Goal: Entertainment & Leisure: Consume media (video, audio)

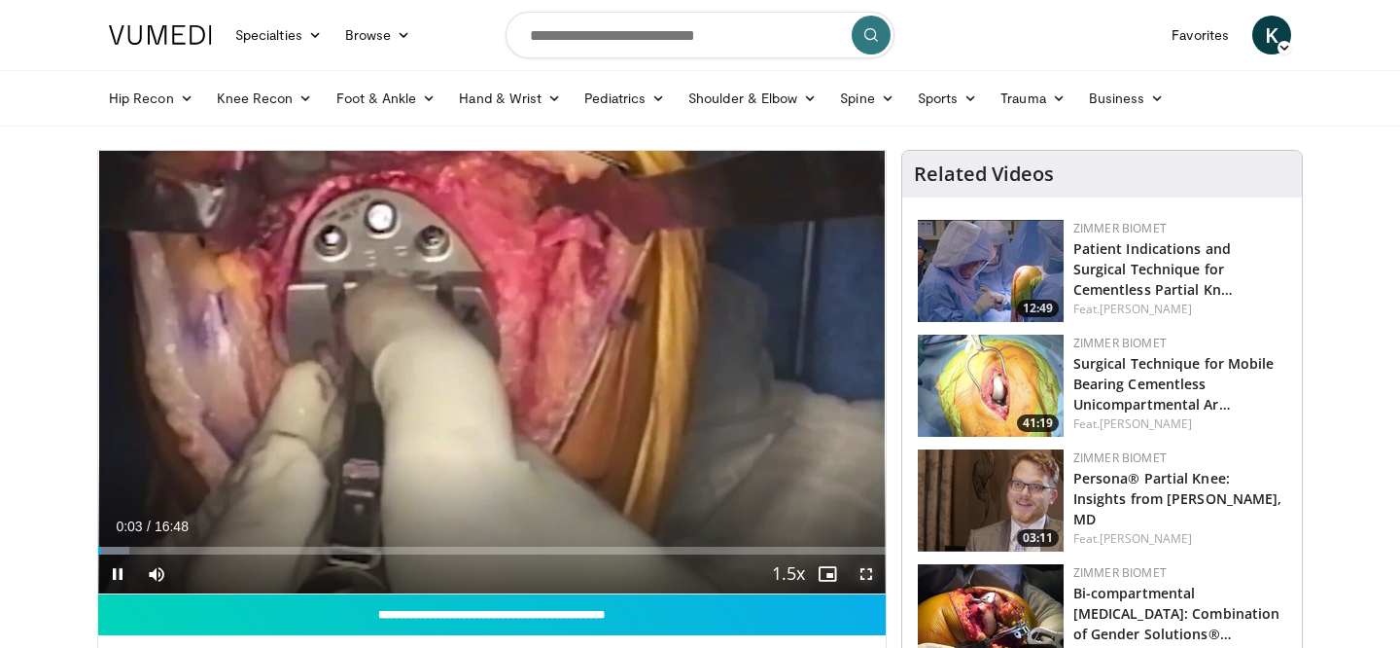
click at [868, 582] on span "Video Player" at bounding box center [866, 573] width 39 height 39
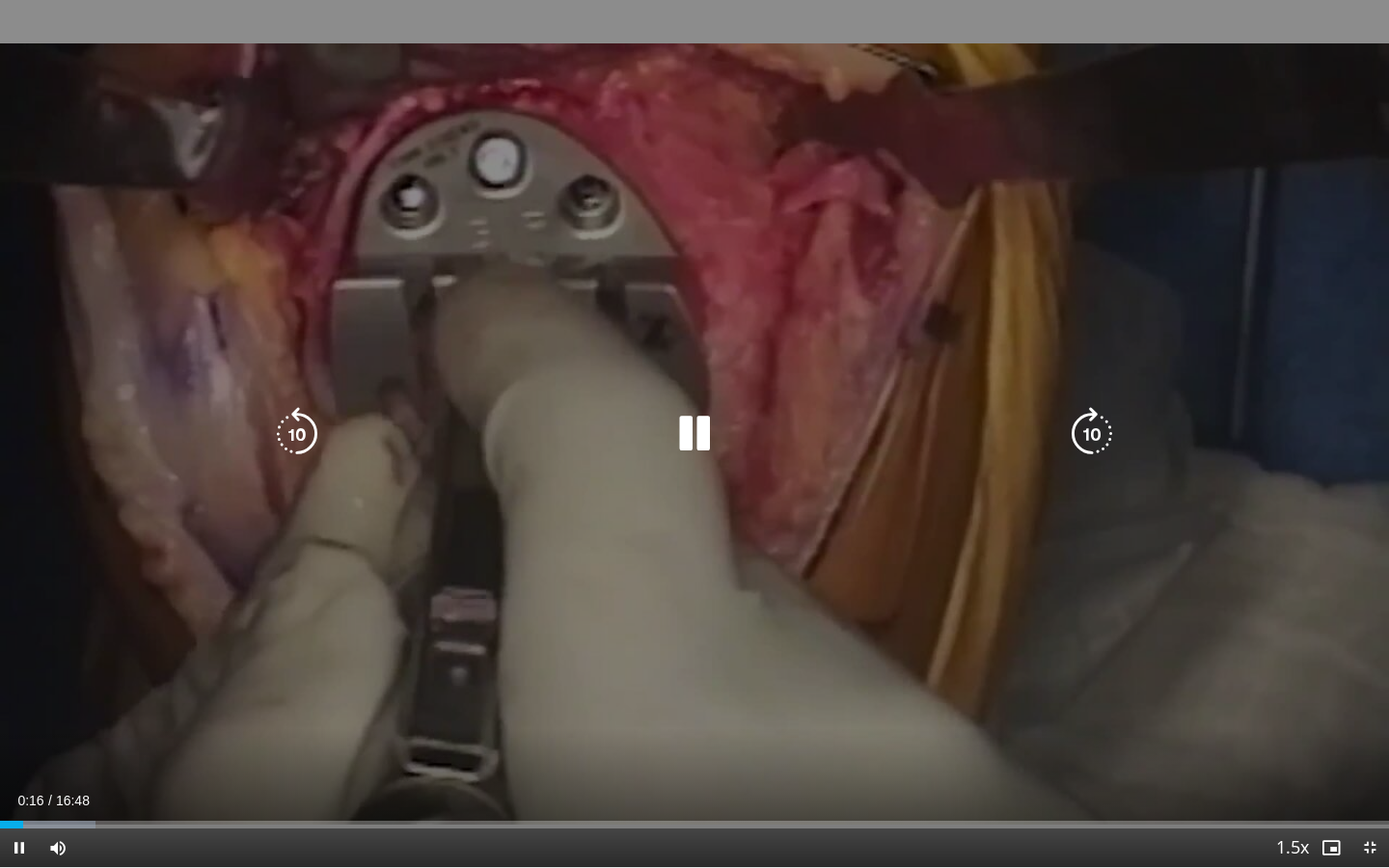
click at [1087, 438] on icon "Video Player" at bounding box center [1092, 434] width 54 height 54
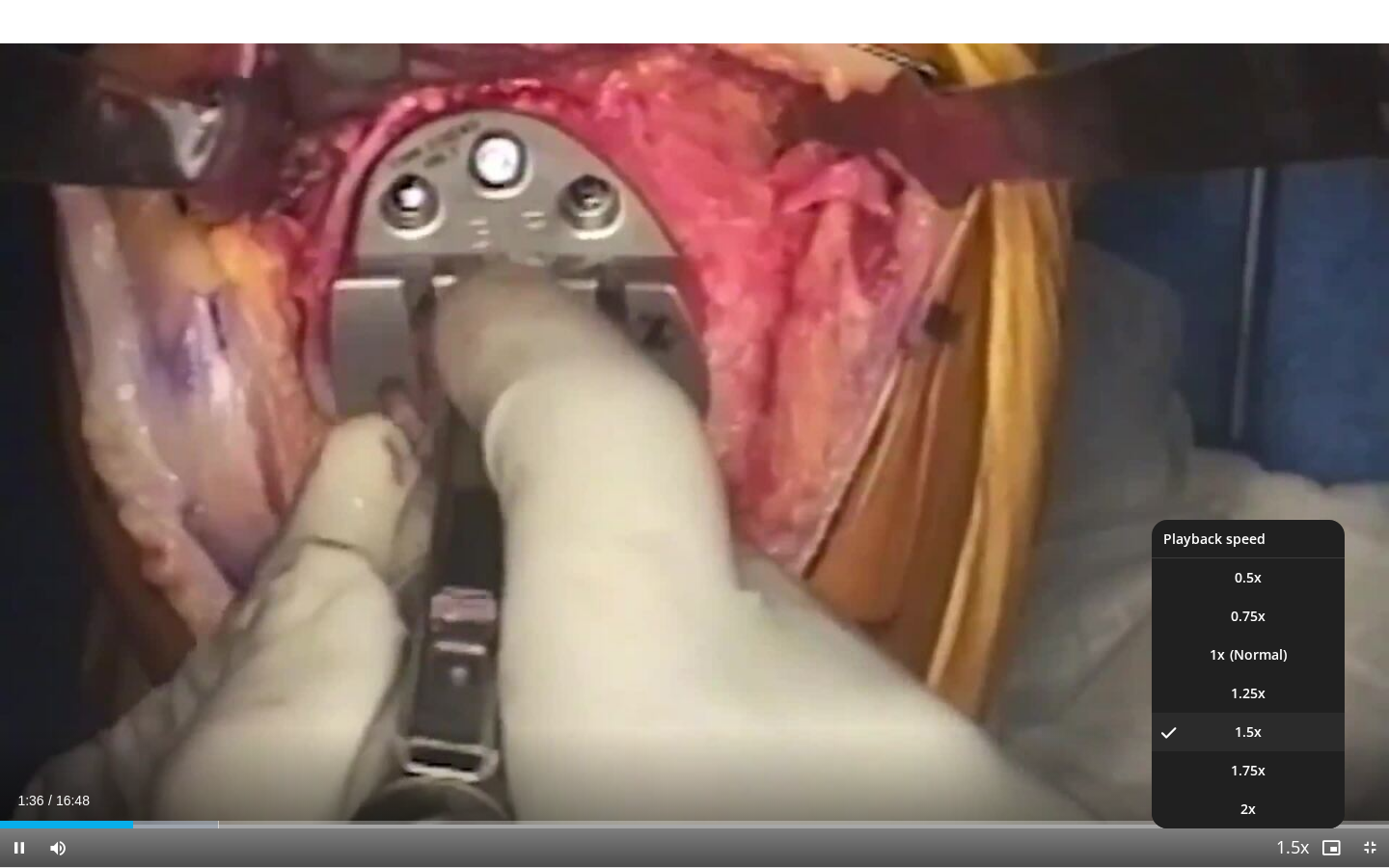
click at [1307, 642] on button "Playback Rate" at bounding box center [1293, 847] width 39 height 39
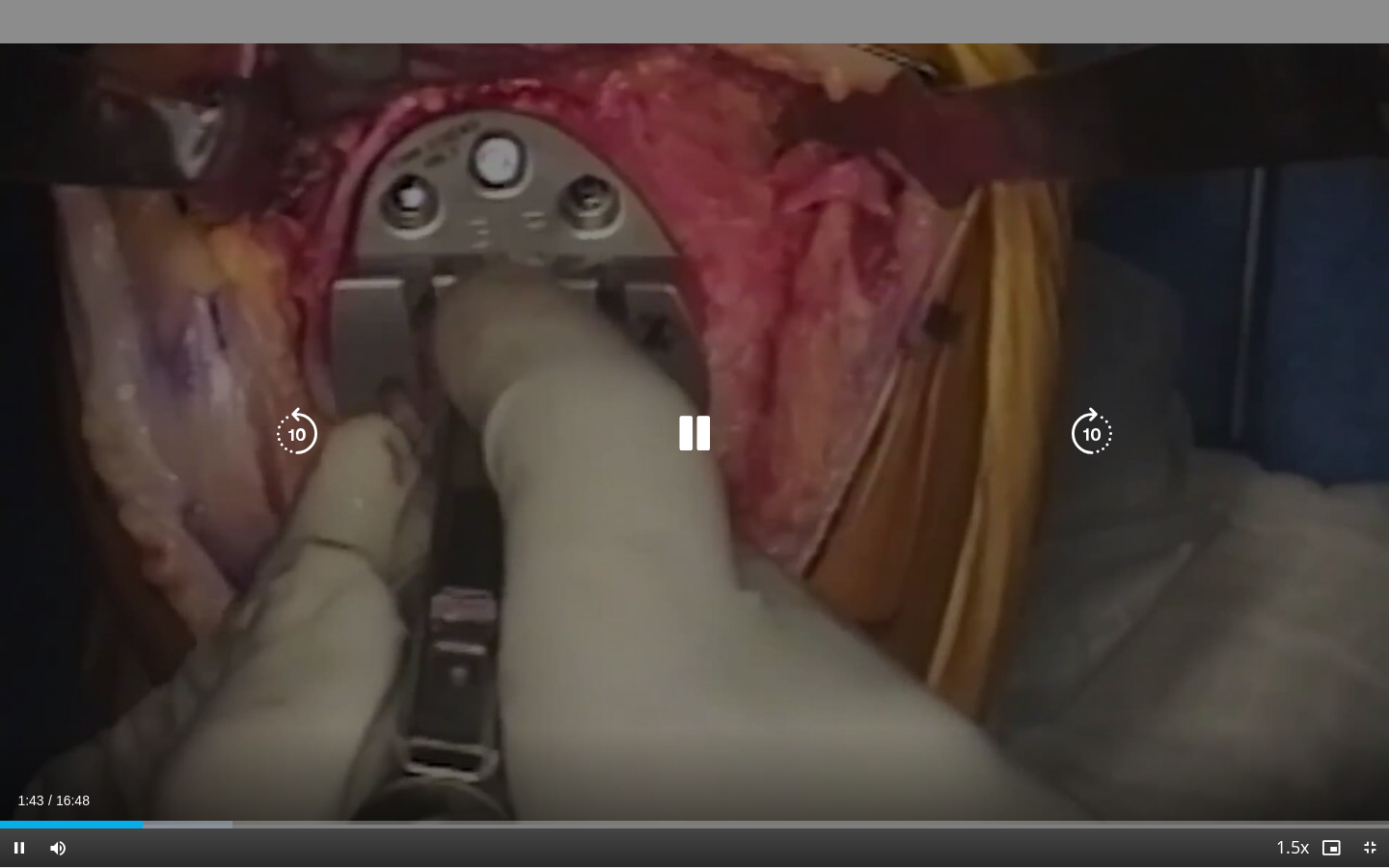
click at [711, 422] on icon "Video Player" at bounding box center [694, 434] width 54 height 54
click at [692, 428] on icon "Video Player" at bounding box center [694, 434] width 54 height 54
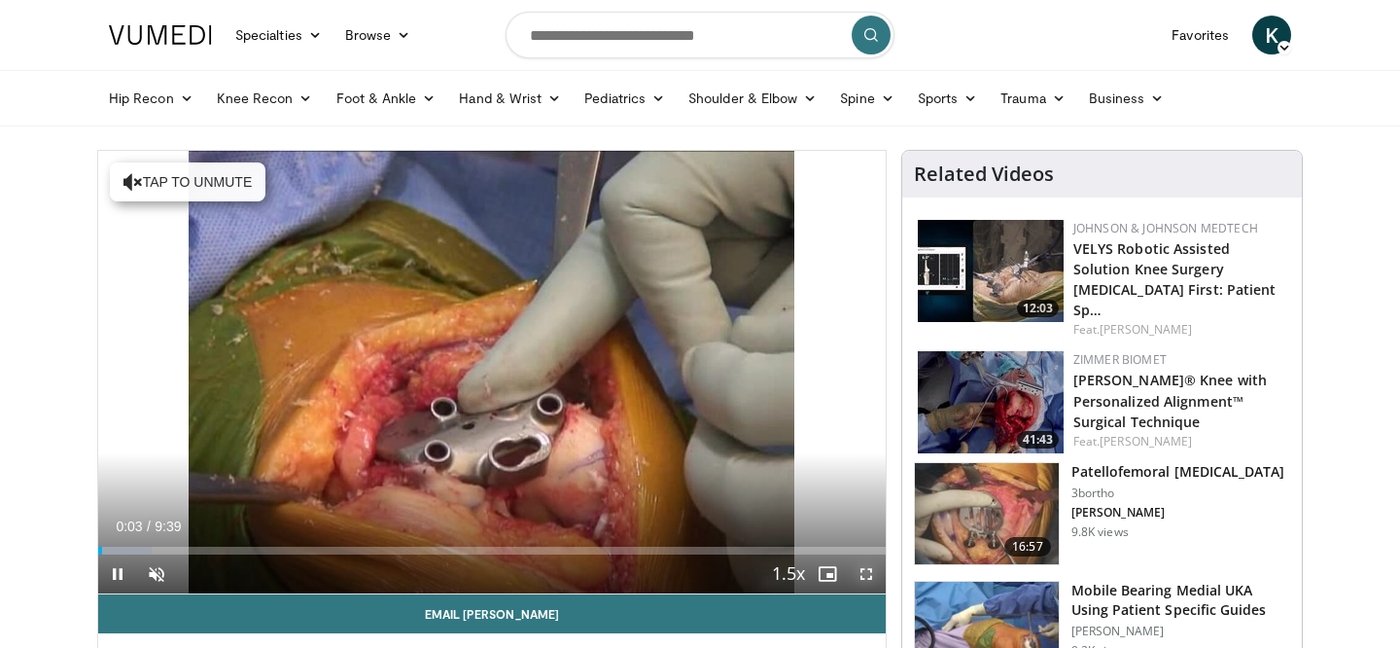
click at [863, 577] on span "Video Player" at bounding box center [866, 573] width 39 height 39
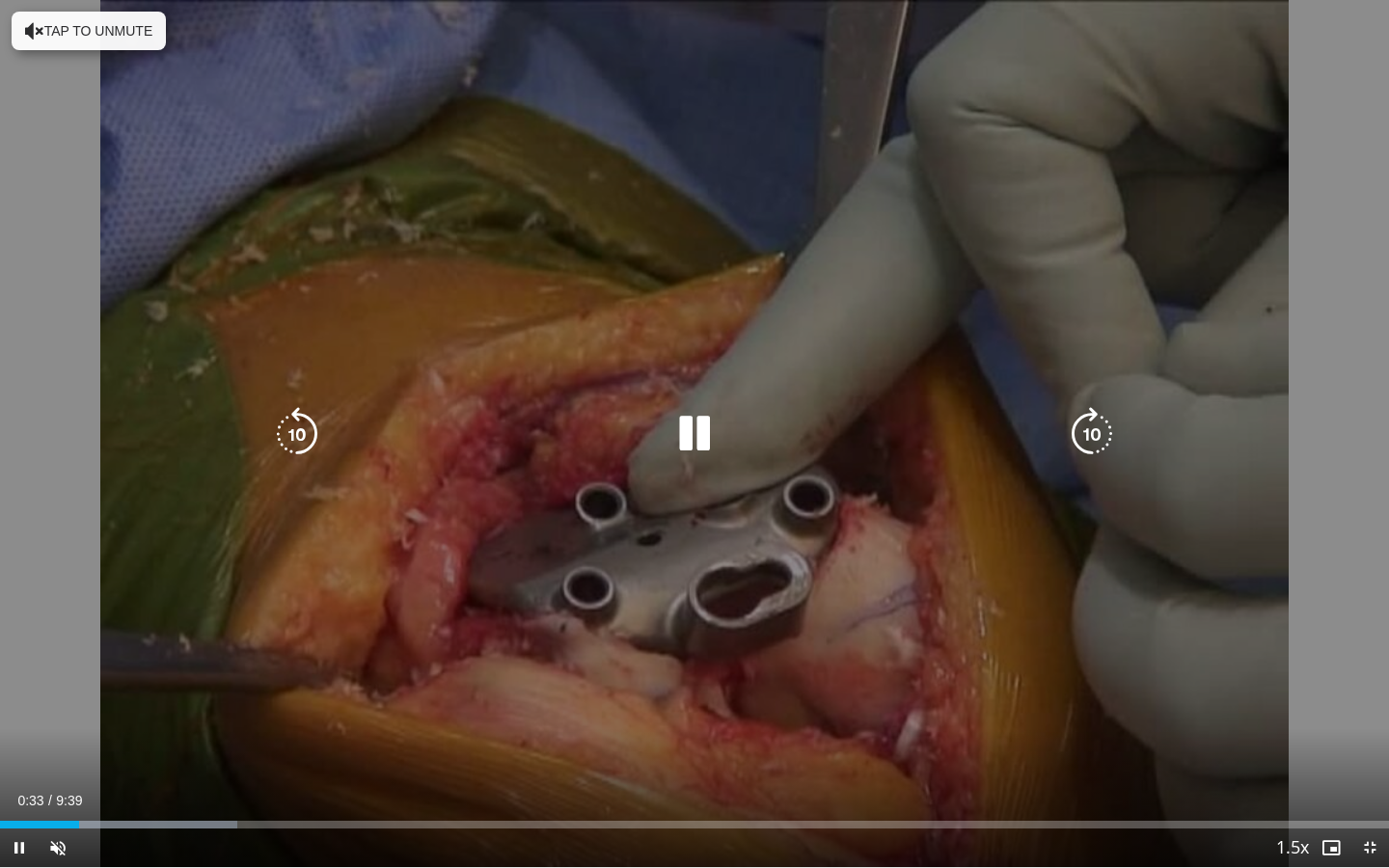
click at [98, 54] on div "10 seconds Tap to unmute" at bounding box center [694, 434] width 1389 height 867
click at [95, 40] on button "Tap to unmute" at bounding box center [89, 31] width 155 height 39
click at [681, 437] on icon "Video Player" at bounding box center [694, 434] width 54 height 54
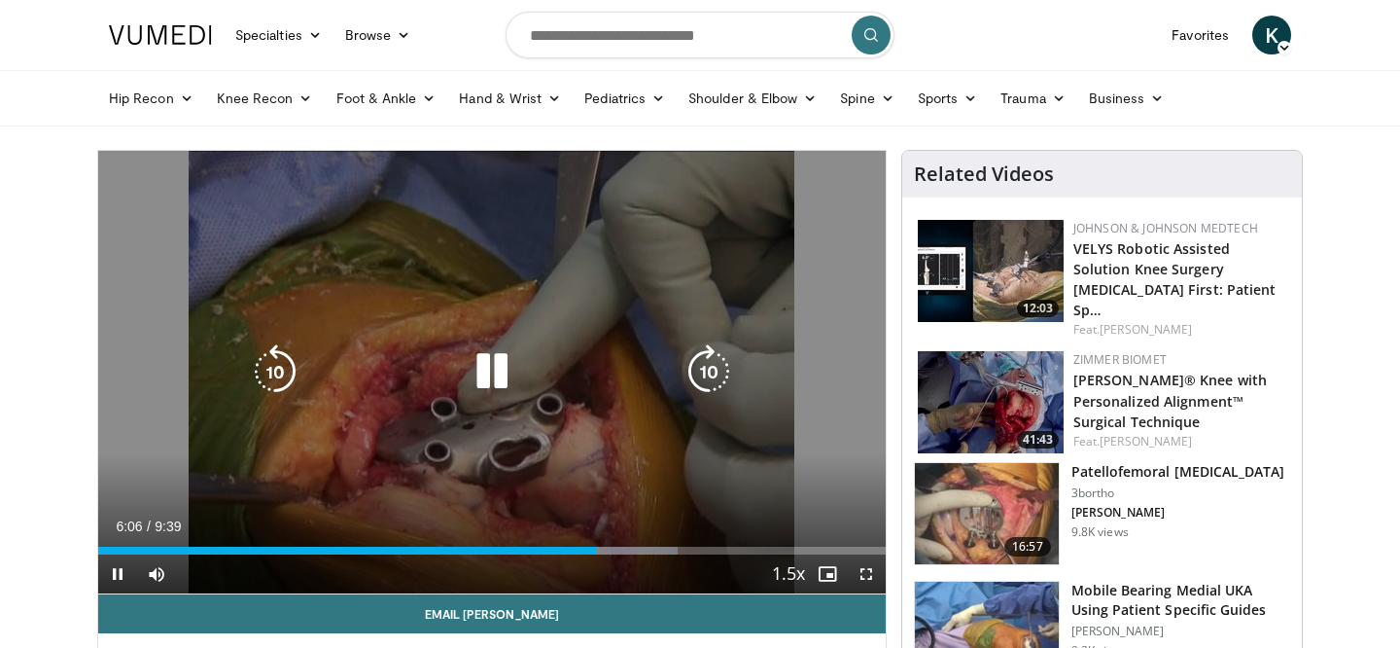
click at [506, 377] on icon "Video Player" at bounding box center [492, 371] width 54 height 54
